Goal: Information Seeking & Learning: Find specific page/section

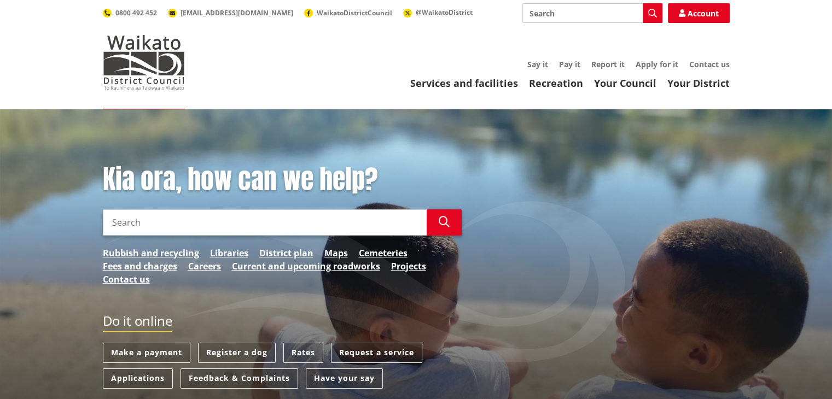
click at [556, 15] on input "Search" at bounding box center [592, 13] width 140 height 20
type input "i"
click at [578, 53] on div "Application for property inspection" at bounding box center [592, 53] width 139 height 20
type input "Application for property inspection"
click at [652, 14] on icon "button" at bounding box center [652, 13] width 9 height 9
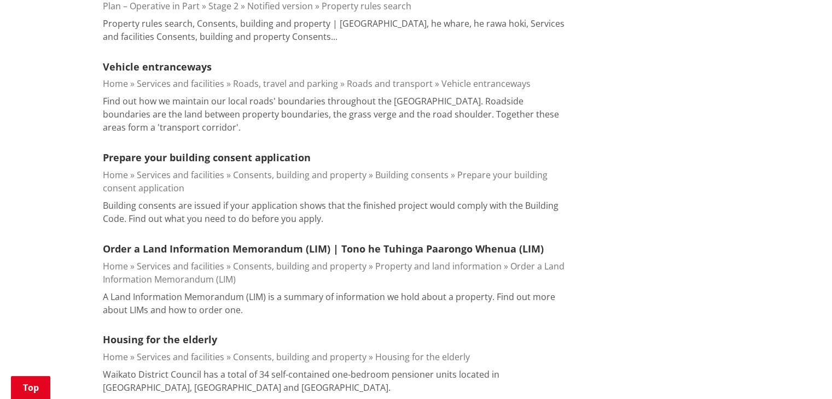
drag, startPoint x: 836, startPoint y: 32, endPoint x: 776, endPoint y: 142, distance: 126.1
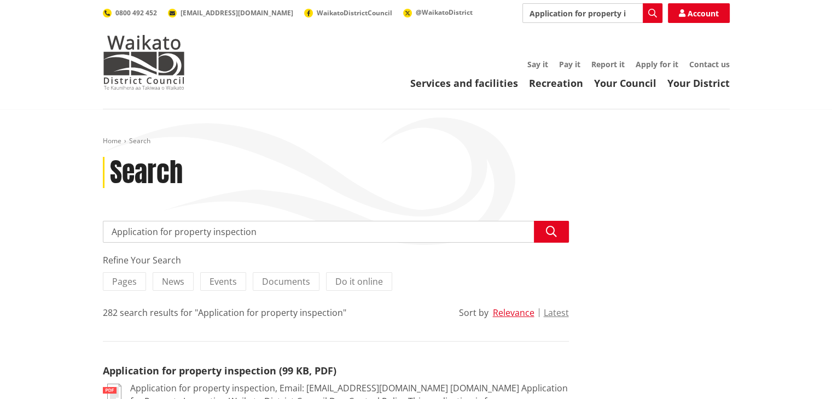
drag, startPoint x: 250, startPoint y: 230, endPoint x: 249, endPoint y: 236, distance: 6.0
click at [249, 234] on input "Application for property inspection" at bounding box center [336, 232] width 466 height 22
click at [259, 235] on input "Application for property inspection" at bounding box center [336, 232] width 466 height 22
click at [198, 372] on link "Application for property inspection (99 KB, PDF)" at bounding box center [220, 370] width 234 height 13
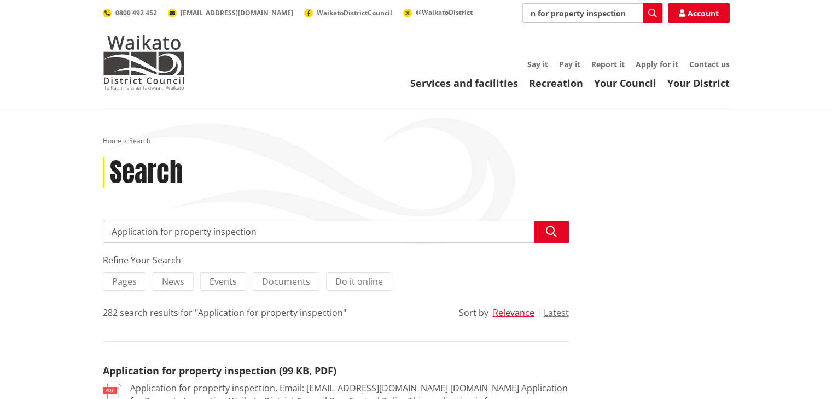
drag, startPoint x: 528, startPoint y: 15, endPoint x: 625, endPoint y: 13, distance: 96.3
click at [625, 13] on input "Application for property inspection" at bounding box center [592, 13] width 140 height 20
type input "b"
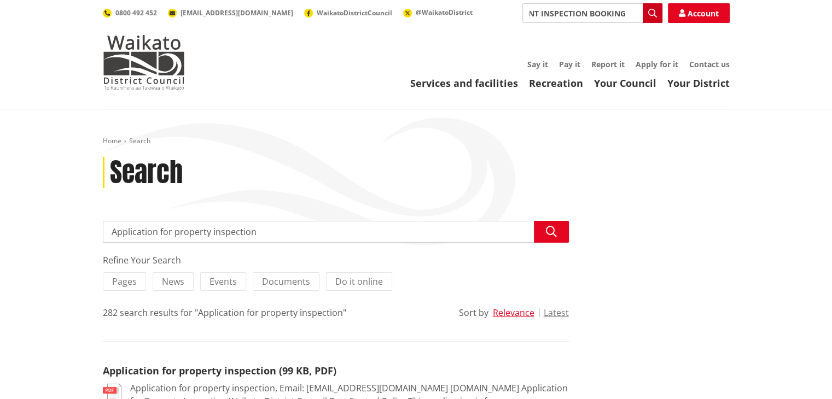
type input "BUILDING COSENT INSPECTION BOOKING"
click at [650, 15] on icon "button" at bounding box center [652, 13] width 9 height 9
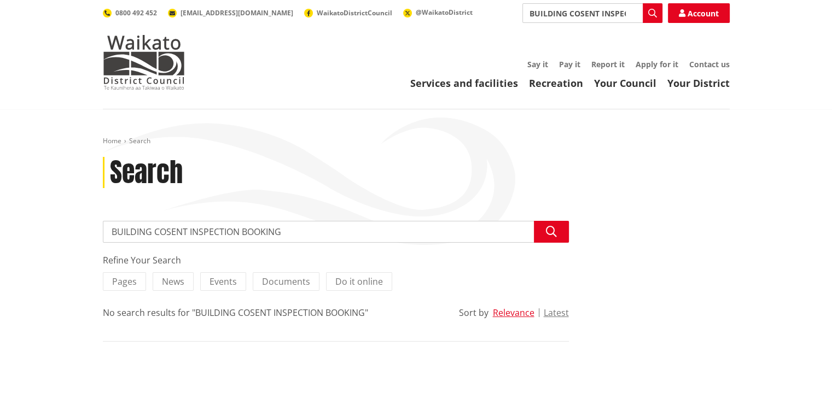
scroll to position [0, 60]
drag, startPoint x: 599, startPoint y: 15, endPoint x: 624, endPoint y: 11, distance: 24.3
click at [624, 11] on input "BUILDING COSENT INSPECTION BOOKING" at bounding box center [592, 13] width 140 height 20
type input "BUILDING COSENT"
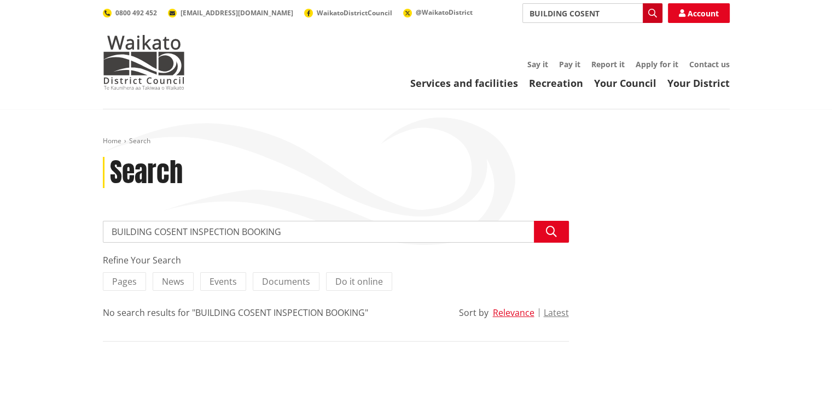
click at [655, 13] on icon "button" at bounding box center [652, 13] width 9 height 9
click at [578, 16] on input "BUILDING COSENT" at bounding box center [592, 13] width 140 height 20
type input "BUILDING CONSENT"
click at [650, 11] on icon "button" at bounding box center [652, 13] width 9 height 9
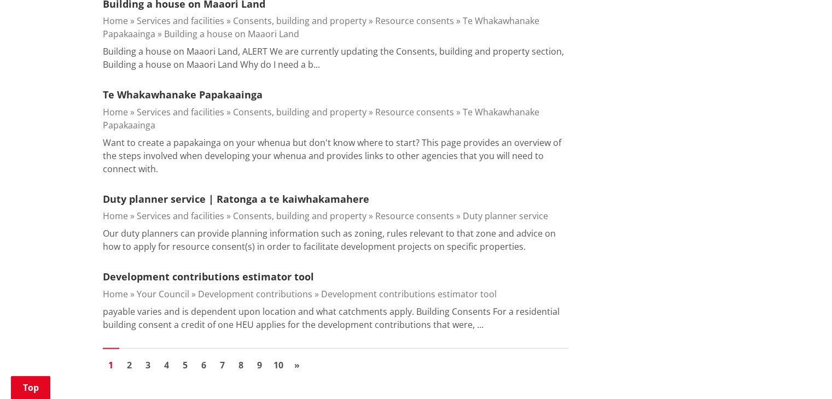
scroll to position [1647, 0]
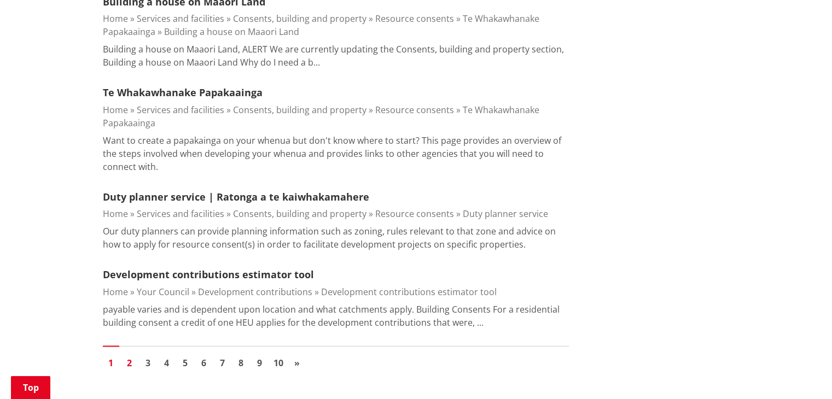
click at [132, 355] on link "2" at bounding box center [129, 363] width 16 height 16
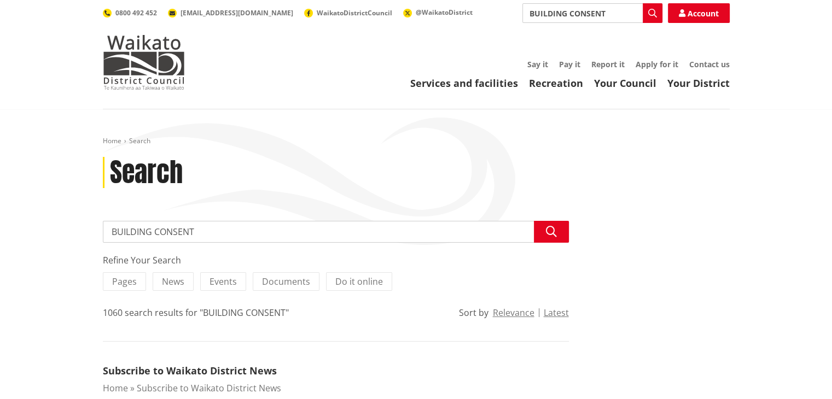
click at [204, 236] on input "BUILDING CONSENT" at bounding box center [336, 232] width 466 height 22
type input "BUILDING CONSENT INSPECTION"
click at [556, 231] on button "Search" at bounding box center [551, 232] width 35 height 22
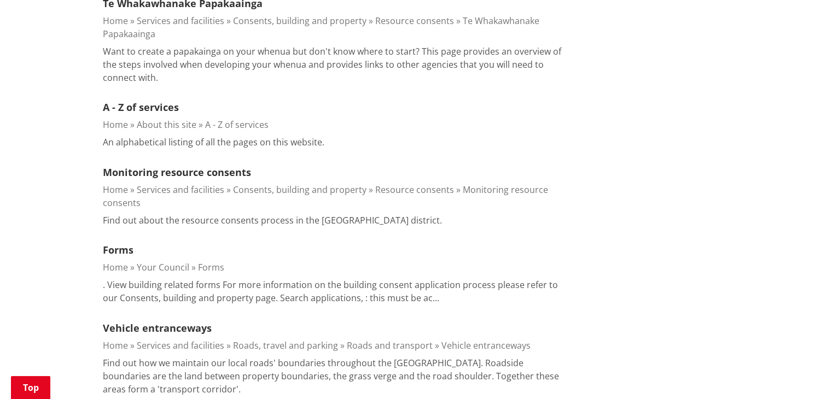
scroll to position [1034, 0]
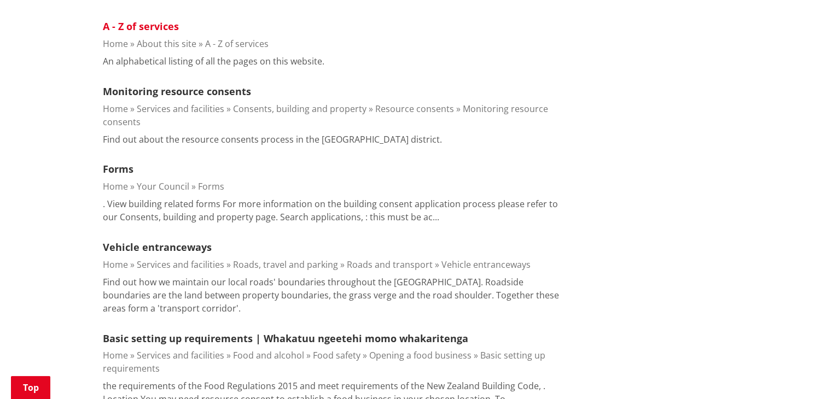
click at [126, 20] on link "A - Z of services" at bounding box center [141, 26] width 76 height 13
